Goal: Navigation & Orientation: Find specific page/section

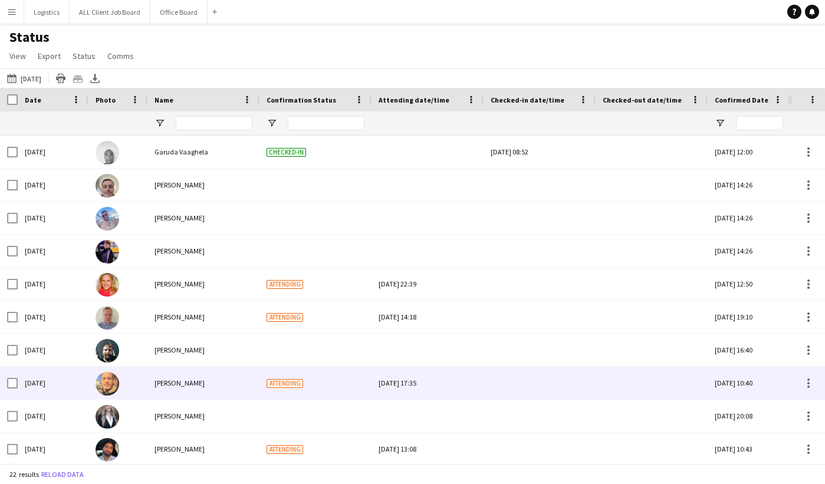
scroll to position [195, 0]
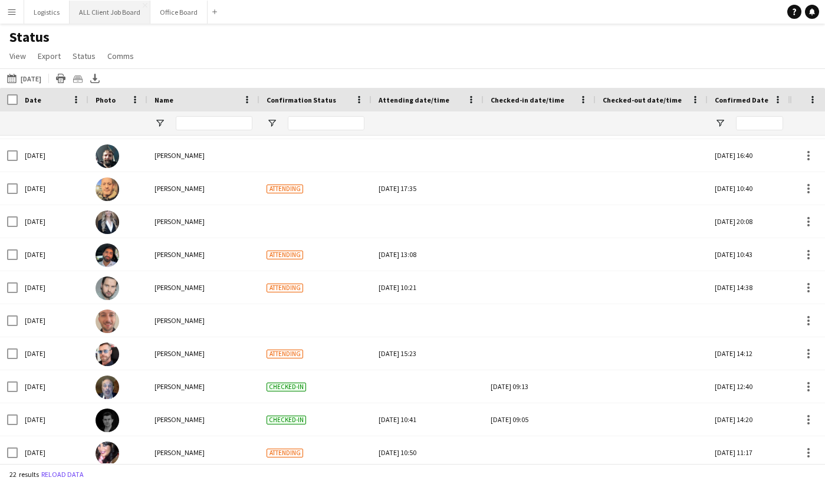
click at [117, 13] on button "ALL Client Job Board Close" at bounding box center [110, 12] width 81 height 23
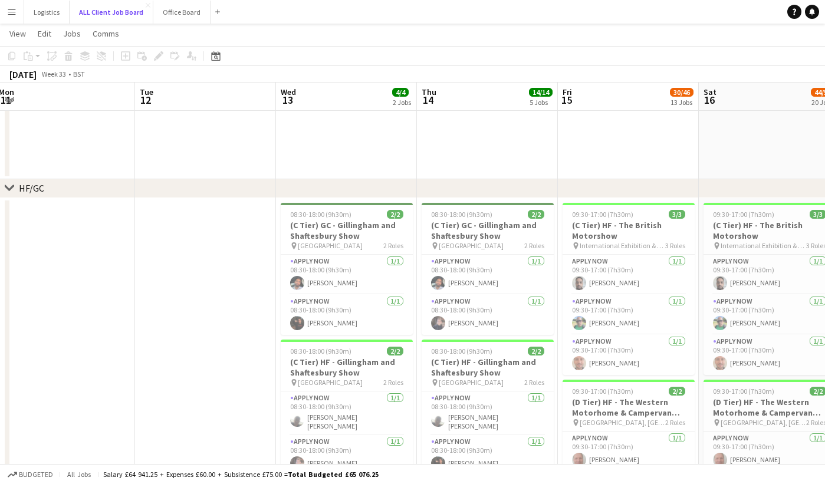
scroll to position [0, 428]
